Goal: Information Seeking & Learning: Check status

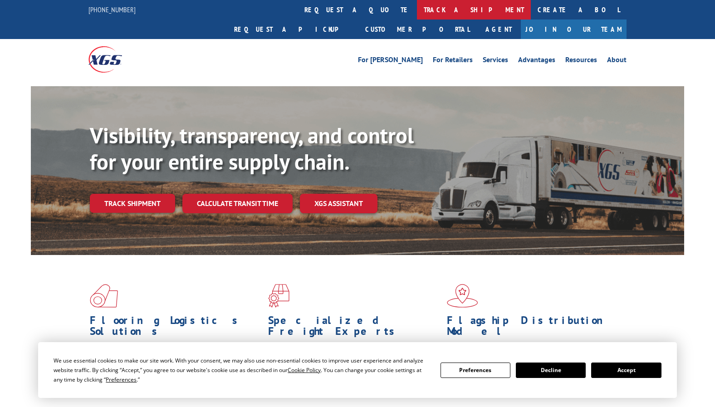
click at [417, 11] on link "track a shipment" at bounding box center [474, 10] width 114 height 20
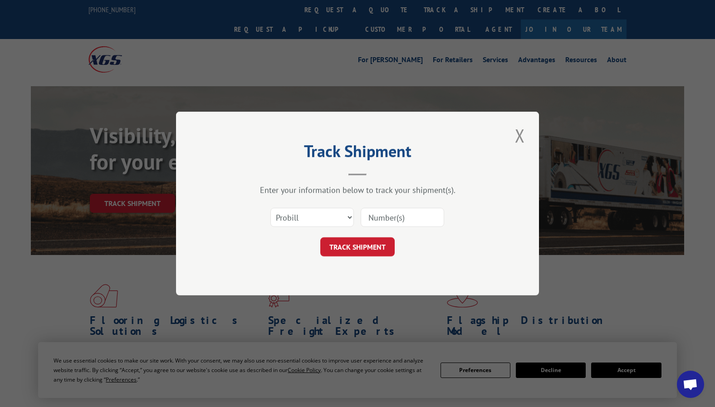
click at [403, 220] on input at bounding box center [403, 217] width 84 height 19
paste input "[GEOGRAPHIC_DATA], [GEOGRAPHIC_DATA] to [GEOGRAPHIC_DATA], [GEOGRAPHIC_DATA]"
type input "[GEOGRAPHIC_DATA], [GEOGRAPHIC_DATA] to [GEOGRAPHIC_DATA], [GEOGRAPHIC_DATA]"
click at [376, 249] on button "TRACK SHIPMENT" at bounding box center [358, 246] width 74 height 19
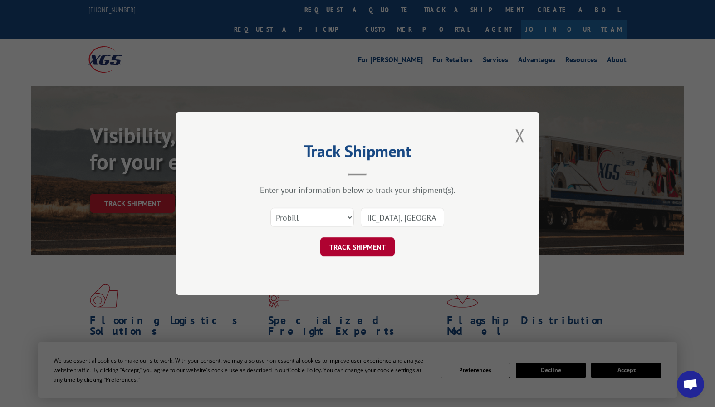
scroll to position [0, 0]
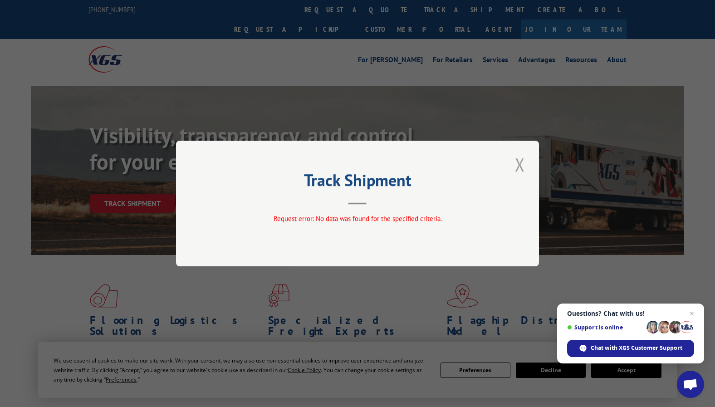
click at [528, 160] on div "Track Shipment Request error: No data was found for the specified criteria." at bounding box center [357, 204] width 363 height 126
click at [340, 11] on div "Track Shipment Request error: No data was found for the specified criteria." at bounding box center [357, 203] width 715 height 407
click at [521, 167] on button "Close modal" at bounding box center [520, 164] width 15 height 25
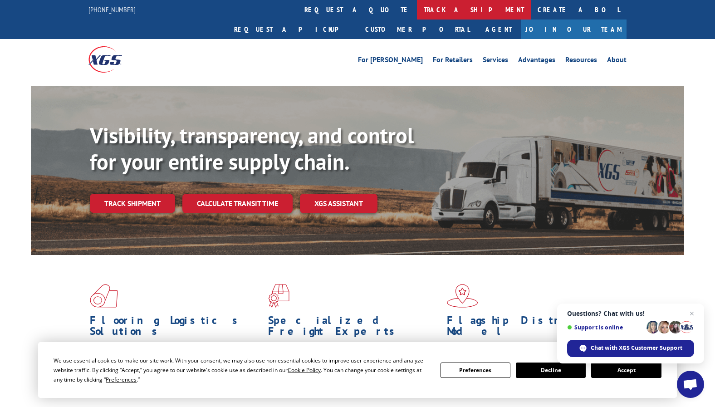
click at [417, 10] on link "track a shipment" at bounding box center [474, 10] width 114 height 20
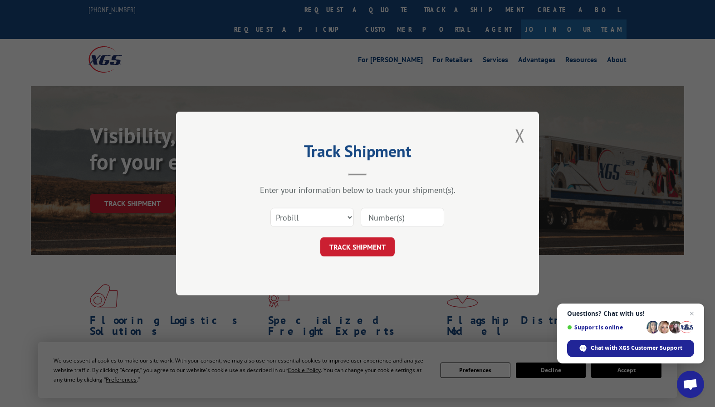
click at [395, 215] on input at bounding box center [403, 217] width 84 height 19
paste input "16900936"
type input "16900936"
click at [365, 248] on button "TRACK SHIPMENT" at bounding box center [358, 246] width 74 height 19
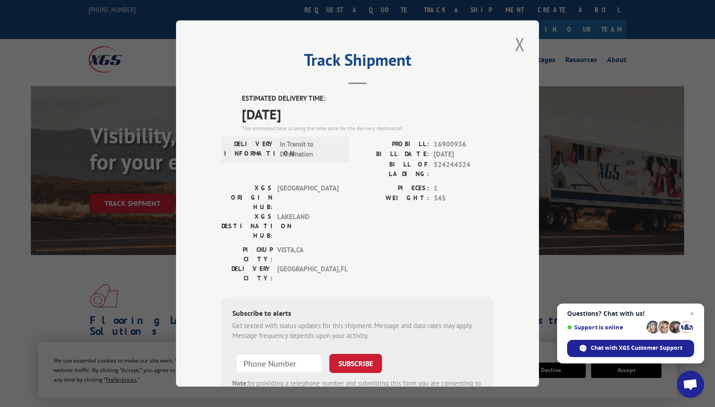
drag, startPoint x: 319, startPoint y: 117, endPoint x: 235, endPoint y: 112, distance: 84.2
click at [235, 112] on div "ESTIMATED DELIVERY TIME: [DATE] The estimated time is using the time zone for t…" at bounding box center [358, 257] width 272 height 326
copy span "[DATE]"
